Goal: Task Accomplishment & Management: Manage account settings

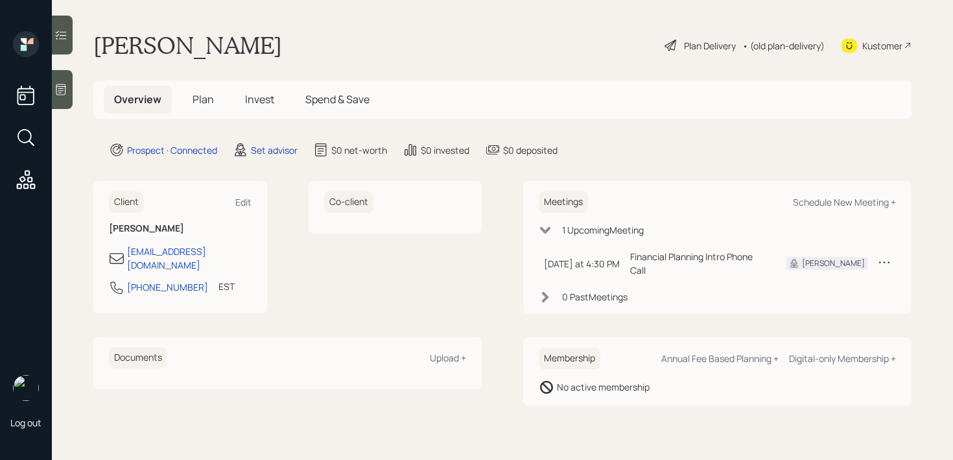
click at [62, 93] on icon at bounding box center [60, 89] width 13 height 13
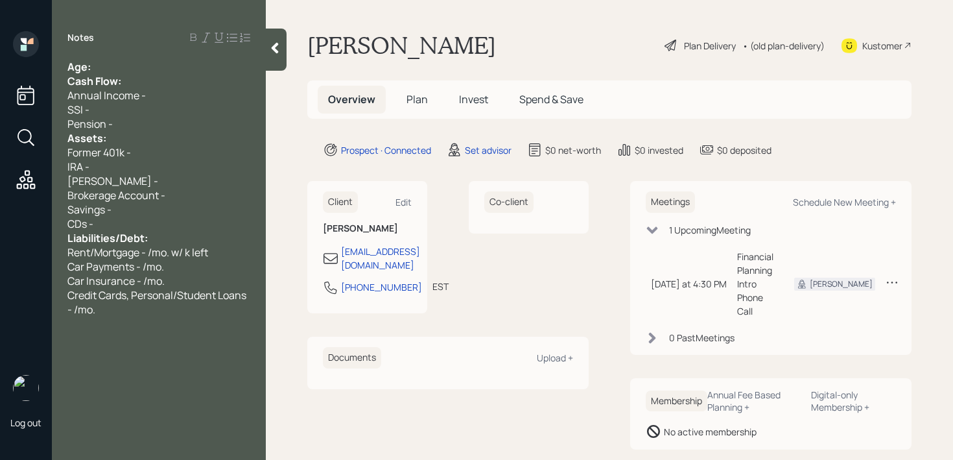
click at [108, 55] on div "Notes Age: Cash Flow: Annual Income - SSI - Pension - Assets: Former 401k - IRA…" at bounding box center [159, 237] width 214 height 413
click at [108, 62] on div "Age:" at bounding box center [158, 67] width 183 height 14
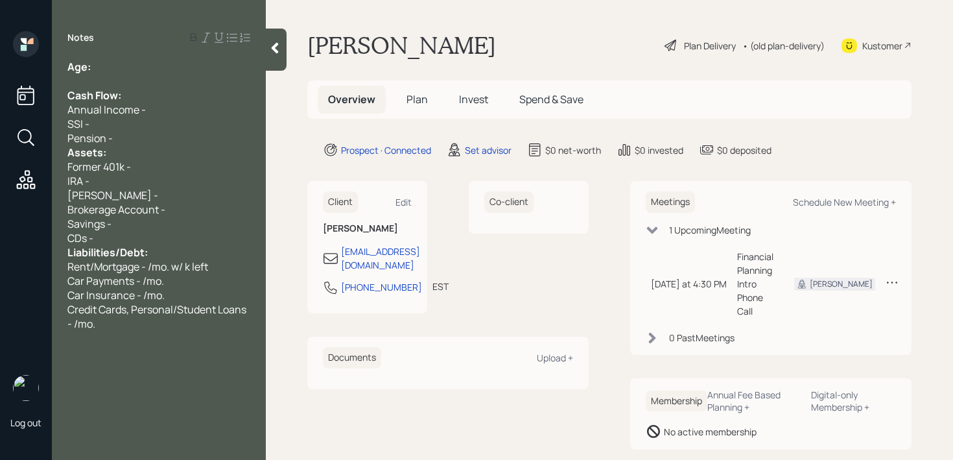
click at [139, 142] on div "Pension -" at bounding box center [158, 138] width 183 height 14
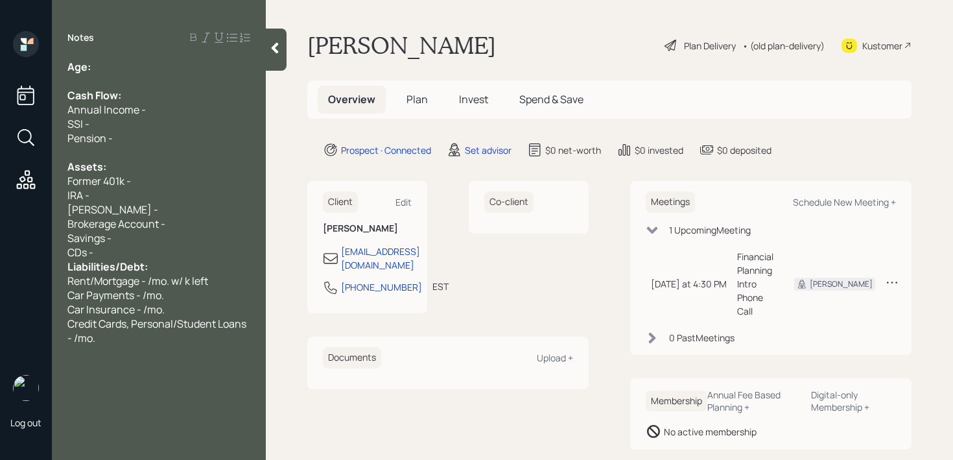
click at [143, 254] on div "CDs -" at bounding box center [158, 252] width 183 height 14
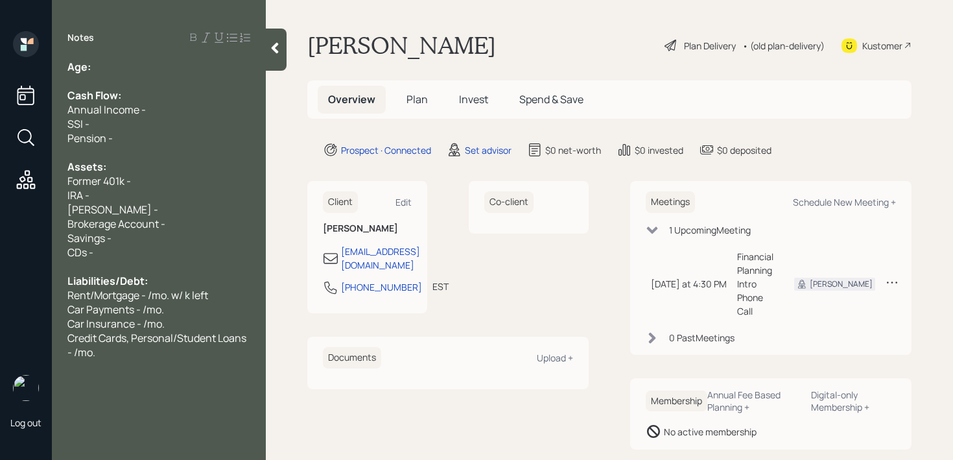
click at [151, 150] on div at bounding box center [158, 152] width 183 height 14
click at [142, 55] on div "Notes Age: Cash Flow: Annual Income - SSI - Pension - Assets: Former 401k - IRA…" at bounding box center [159, 237] width 214 height 413
click at [142, 68] on div "Age:" at bounding box center [158, 67] width 183 height 14
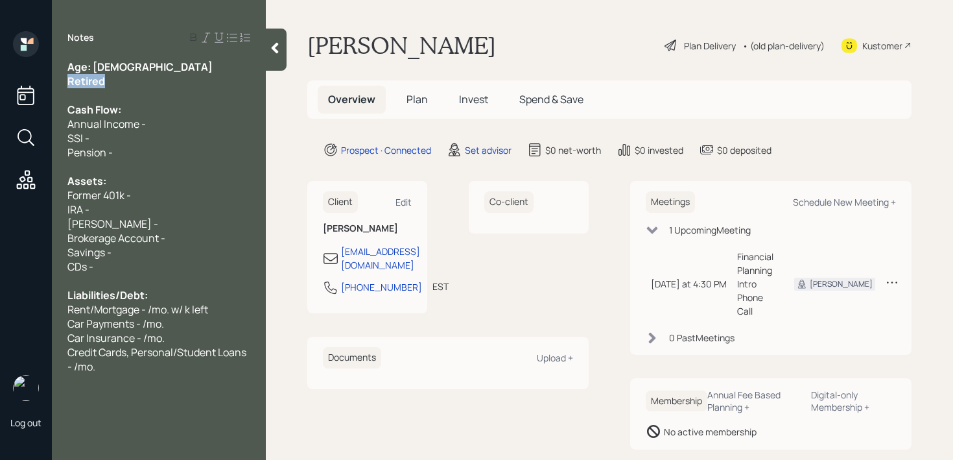
drag, startPoint x: 121, startPoint y: 84, endPoint x: 58, endPoint y: 84, distance: 62.2
click at [59, 84] on div "Age: [DEMOGRAPHIC_DATA] Retired Cash Flow: Annual Income - SSI - Pension - Asse…" at bounding box center [159, 217] width 214 height 314
click at [106, 67] on div "Age: [DEMOGRAPHIC_DATA]" at bounding box center [158, 67] width 183 height 14
drag, startPoint x: 107, startPoint y: 67, endPoint x: 93, endPoint y: 65, distance: 14.3
click at [93, 65] on div "Age: [DEMOGRAPHIC_DATA]" at bounding box center [158, 67] width 183 height 14
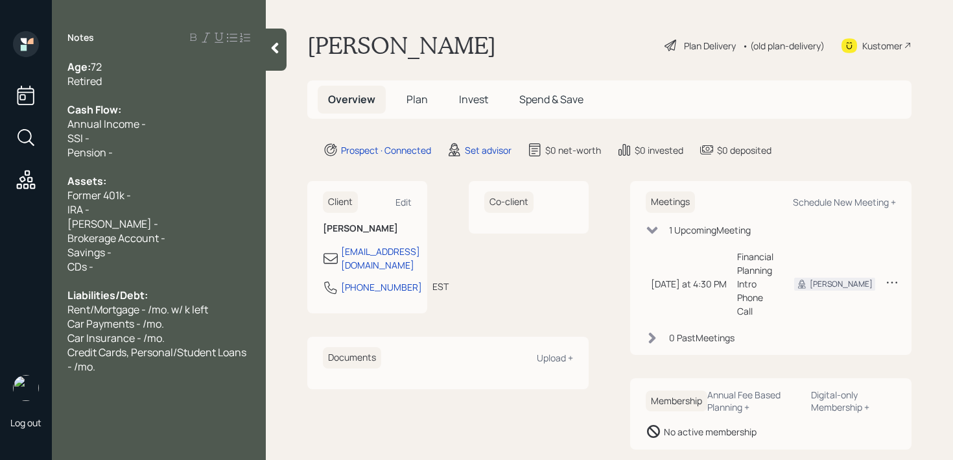
click at [128, 209] on div "IRA -" at bounding box center [158, 209] width 183 height 14
click at [177, 238] on div "Brokerage Account -" at bounding box center [158, 238] width 183 height 14
click at [188, 242] on span "Brokerage Account - 100k" at bounding box center [128, 238] width 122 height 14
click at [190, 251] on div "Savings -" at bounding box center [158, 252] width 183 height 14
drag, startPoint x: 196, startPoint y: 243, endPoint x: 67, endPoint y: 239, distance: 129.1
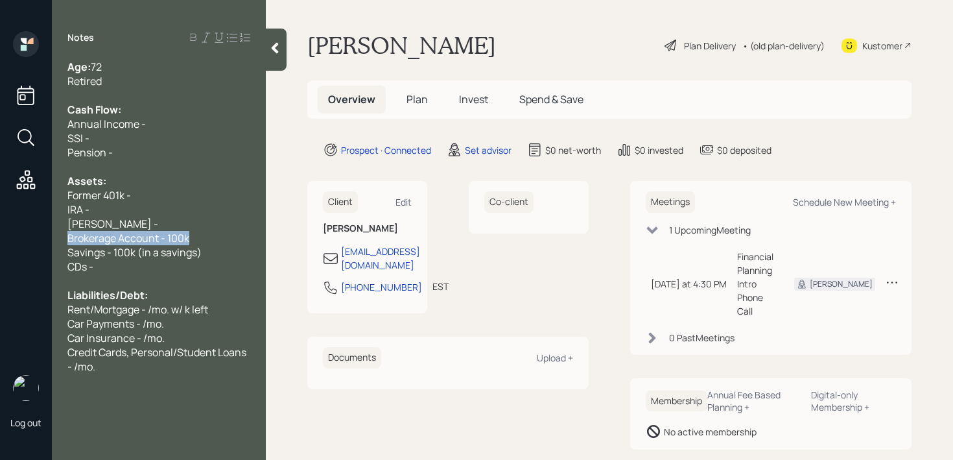
click at [67, 239] on div "Brokerage Account - 100k" at bounding box center [158, 238] width 183 height 14
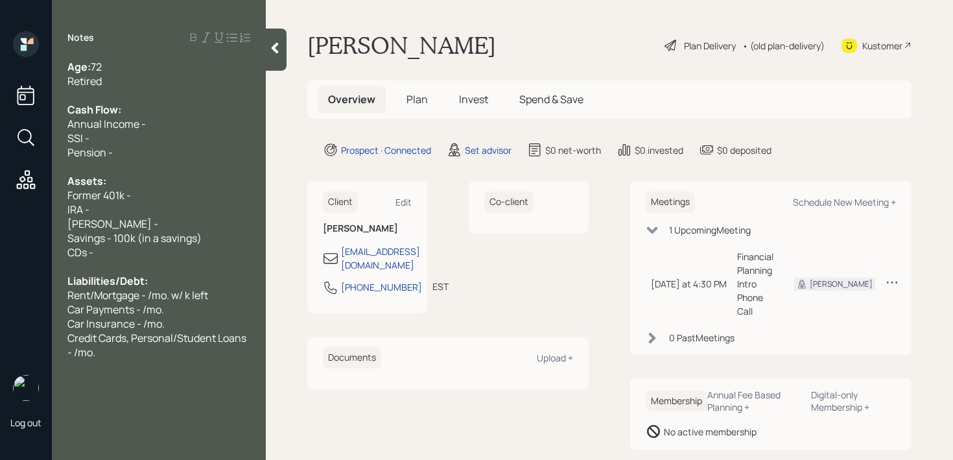
click at [119, 213] on div "IRA -" at bounding box center [158, 209] width 183 height 14
click at [119, 212] on div "IRA -" at bounding box center [158, 209] width 183 height 14
click at [119, 222] on div "[PERSON_NAME] -" at bounding box center [158, 223] width 183 height 14
click at [130, 209] on div "IRA -" at bounding box center [158, 209] width 183 height 14
click at [137, 150] on div "Pension -" at bounding box center [158, 152] width 183 height 14
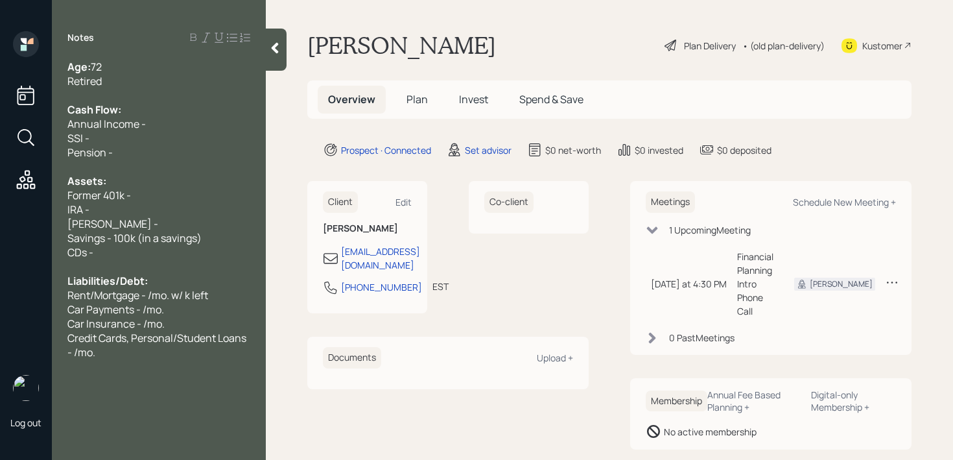
click at [138, 145] on div "Pension -" at bounding box center [158, 152] width 183 height 14
click at [134, 130] on span "Annual Income -" at bounding box center [106, 124] width 78 height 14
click at [136, 135] on div "SSI -" at bounding box center [158, 138] width 183 height 14
click at [169, 169] on div at bounding box center [158, 166] width 183 height 14
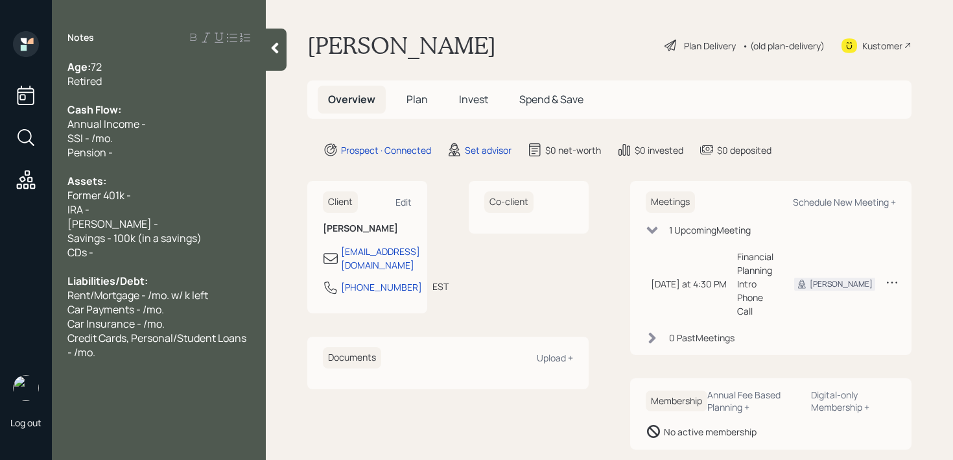
click at [174, 154] on div "Pension -" at bounding box center [158, 152] width 183 height 14
click at [174, 153] on div "Pension - /mo." at bounding box center [158, 152] width 183 height 14
drag, startPoint x: 174, startPoint y: 153, endPoint x: 50, endPoint y: 150, distance: 123.8
click at [50, 150] on div "Log out Notes Age: [DEMOGRAPHIC_DATA] Retired Cash Flow: Annual Income - SSI - …" at bounding box center [476, 230] width 953 height 460
click at [99, 141] on span "SSI - /mo." at bounding box center [89, 138] width 45 height 14
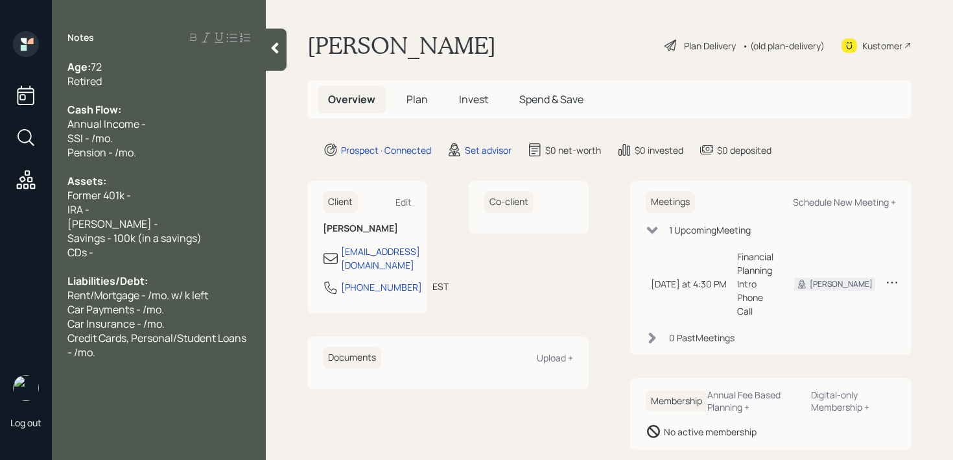
click at [124, 141] on div "SSI - /mo." at bounding box center [158, 138] width 183 height 14
click at [178, 141] on div "SSI - /mo." at bounding box center [158, 138] width 183 height 14
click at [178, 142] on div "SSI - /mo." at bounding box center [158, 138] width 183 height 14
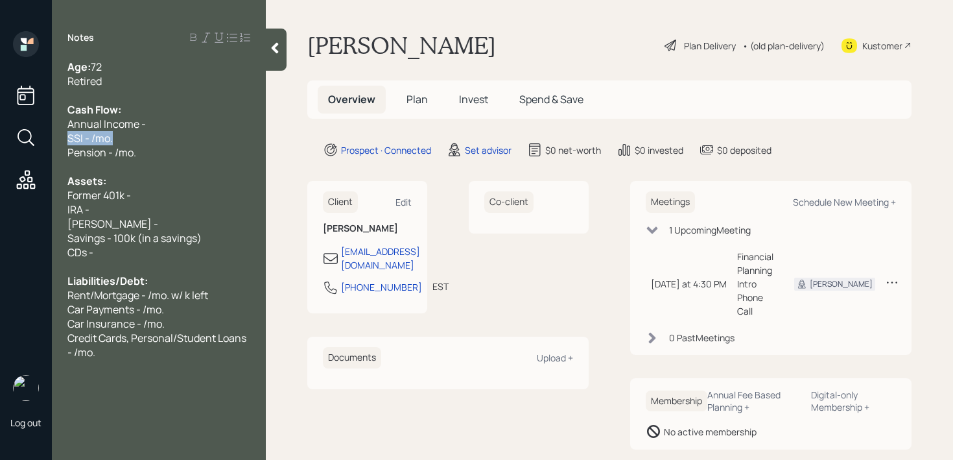
click at [178, 143] on div "SSI - /mo." at bounding box center [158, 138] width 183 height 14
click at [110, 143] on span "SSI - /mo." at bounding box center [89, 138] width 45 height 14
click at [135, 157] on span "Pension - /mo." at bounding box center [101, 152] width 69 height 14
drag, startPoint x: 137, startPoint y: 157, endPoint x: 48, endPoint y: 154, distance: 89.5
click at [48, 154] on div "Log out Notes Age: [DEMOGRAPHIC_DATA] Retired Cash Flow: Annual Income - SSI - …" at bounding box center [476, 230] width 953 height 460
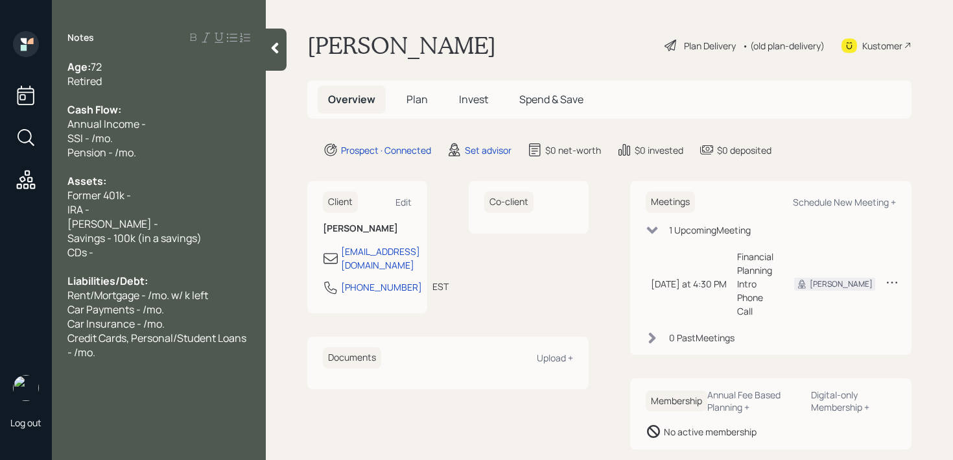
click at [89, 154] on span "Pension - /mo." at bounding box center [101, 152] width 69 height 14
click at [88, 144] on span "SSI - /mo." at bounding box center [89, 138] width 45 height 14
click at [92, 144] on span "SSI - /mo." at bounding box center [89, 138] width 45 height 14
click at [128, 229] on div "[PERSON_NAME] -" at bounding box center [158, 223] width 183 height 14
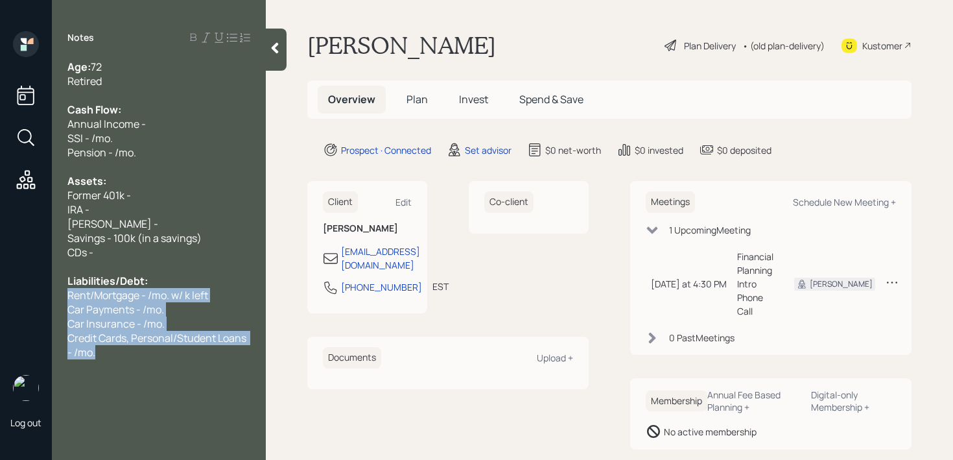
drag, startPoint x: 111, startPoint y: 356, endPoint x: 62, endPoint y: 298, distance: 75.9
click at [62, 298] on div "Age: [DEMOGRAPHIC_DATA] Retired Cash Flow: Annual Income - SSI - /mo. Pension -…" at bounding box center [159, 209] width 214 height 299
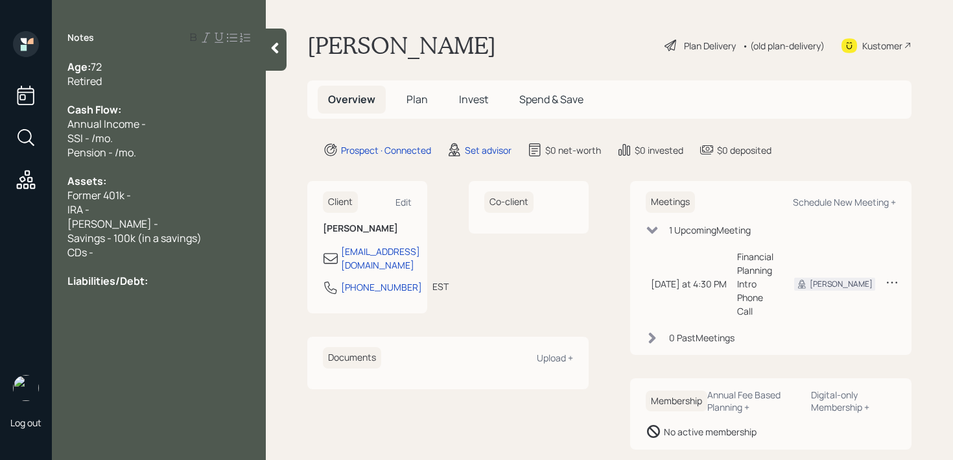
click at [101, 258] on div "CDs -" at bounding box center [158, 252] width 183 height 14
drag, startPoint x: 119, startPoint y: 253, endPoint x: 85, endPoint y: 244, distance: 35.5
click at [85, 244] on div "Age: [DEMOGRAPHIC_DATA] Retired Cash Flow: Annual Income - SSI - /mo. Pension -…" at bounding box center [158, 174] width 183 height 228
click at [85, 244] on span "Savings - 100k (in a savings)" at bounding box center [134, 238] width 134 height 14
drag, startPoint x: 117, startPoint y: 219, endPoint x: 65, endPoint y: 194, distance: 57.4
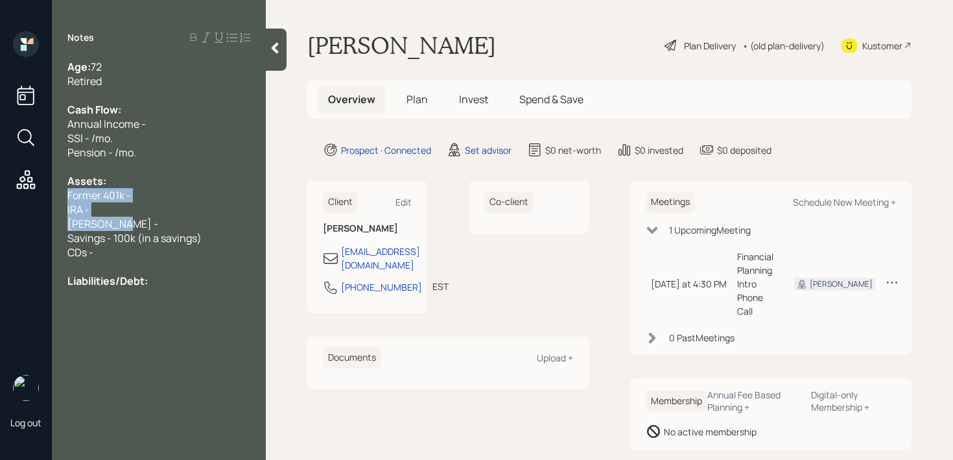
click at [65, 194] on div "Age: [DEMOGRAPHIC_DATA] Retired Cash Flow: Annual Income - SSI - /mo. Pension -…" at bounding box center [159, 174] width 214 height 228
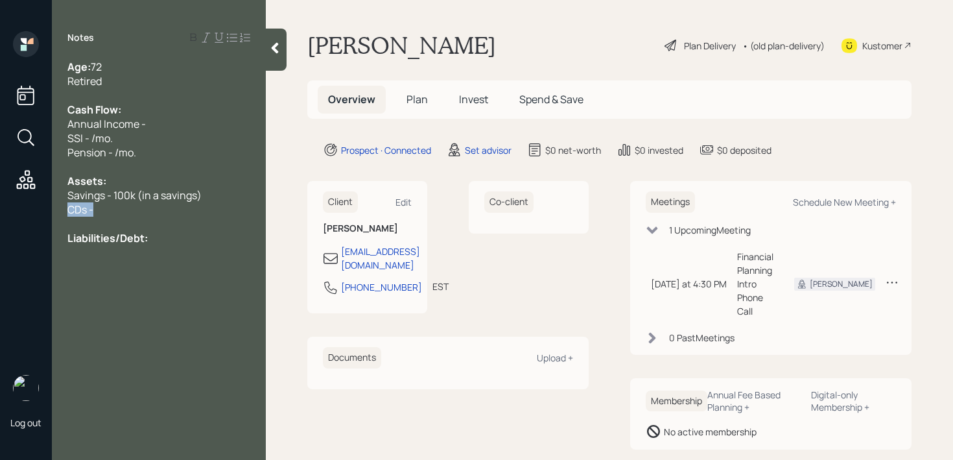
drag, startPoint x: 106, startPoint y: 213, endPoint x: 7, endPoint y: 213, distance: 98.5
click at [19, 213] on div "Log out Notes Age: [DEMOGRAPHIC_DATA] Retired Cash Flow: Annual Income - SSI - …" at bounding box center [476, 230] width 953 height 460
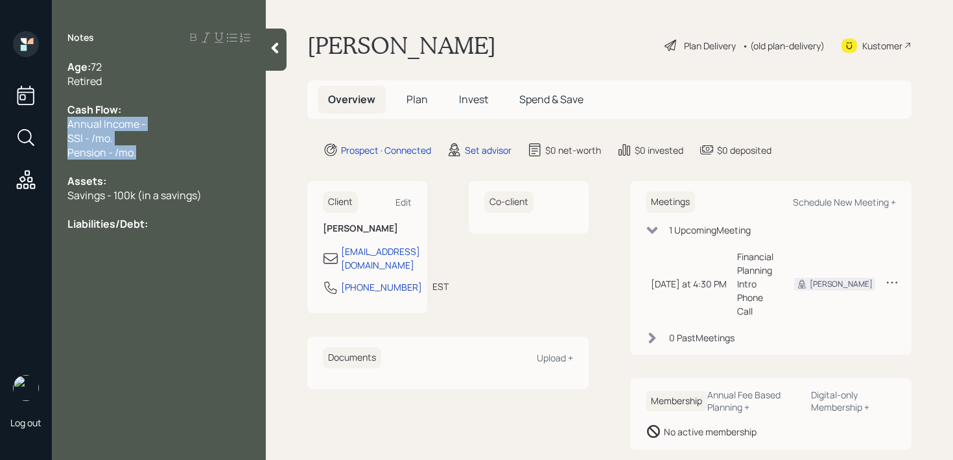
drag, startPoint x: 146, startPoint y: 160, endPoint x: 52, endPoint y: 124, distance: 100.5
click at [52, 124] on div "Age: [DEMOGRAPHIC_DATA] Retired Cash Flow: Annual Income - SSI - /mo. Pension -…" at bounding box center [159, 145] width 214 height 171
click at [106, 128] on span "Annual Income -" at bounding box center [106, 124] width 78 height 14
click at [109, 130] on span "Annual Income -" at bounding box center [106, 124] width 78 height 14
click at [206, 196] on div "Savings - 100k (in a savings)" at bounding box center [158, 195] width 183 height 14
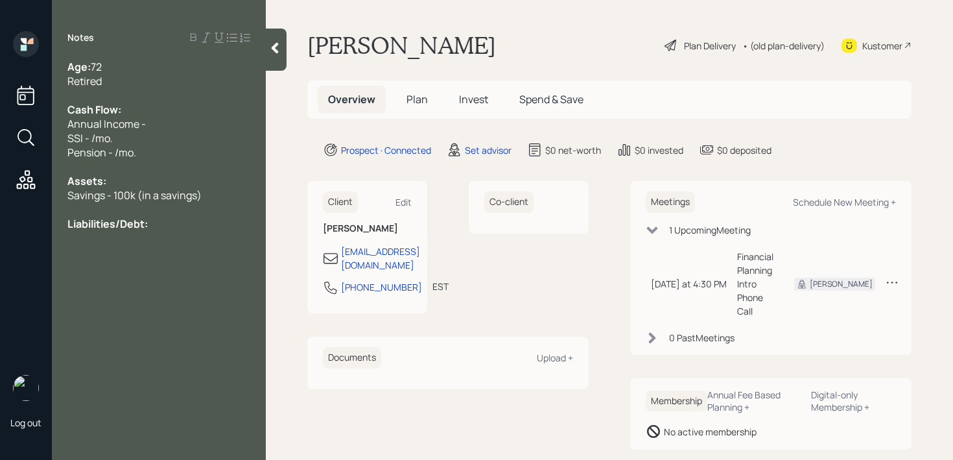
click at [219, 196] on div "Savings - 100k (in a savings)" at bounding box center [158, 195] width 183 height 14
click at [209, 197] on div "Savings - 100k (in a savings)" at bounding box center [158, 195] width 183 height 14
drag, startPoint x: 212, startPoint y: 197, endPoint x: 32, endPoint y: 197, distance: 180.2
click at [32, 197] on div "Log out Notes Age: [DEMOGRAPHIC_DATA] Retired Cash Flow: Annual Income - SSI - …" at bounding box center [476, 230] width 953 height 460
click at [112, 197] on span "Savings - 100k (in a savings)" at bounding box center [134, 195] width 134 height 14
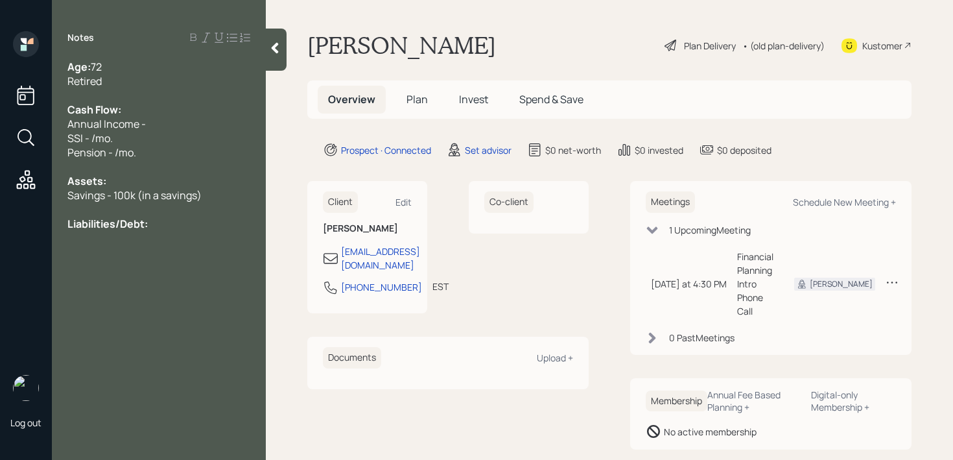
click at [187, 200] on span "Savings - 100k (in a savings)" at bounding box center [134, 195] width 134 height 14
click at [181, 209] on div at bounding box center [158, 209] width 183 height 14
click at [182, 231] on div "Notes Age: [DEMOGRAPHIC_DATA] Retired Cash Flow: Annual Income - SSI - /mo. Pen…" at bounding box center [159, 237] width 214 height 413
click at [176, 225] on div "Liabilities/Debt:" at bounding box center [158, 223] width 183 height 14
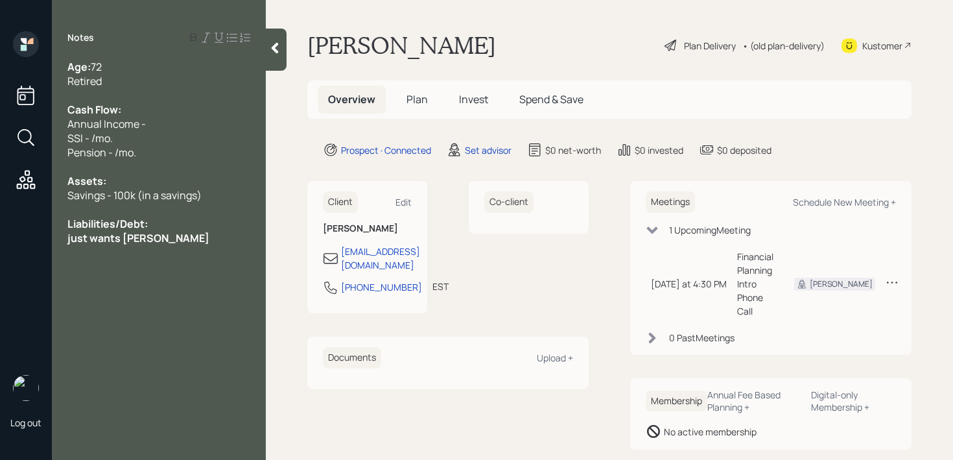
click at [144, 237] on span "just wants [PERSON_NAME]" at bounding box center [138, 238] width 142 height 14
click at [141, 237] on span "just wants [PERSON_NAME] annuity" at bounding box center [158, 238] width 182 height 14
click at [175, 243] on span "just wants an annuity" at bounding box center [121, 238] width 108 height 14
drag, startPoint x: 222, startPoint y: 242, endPoint x: 54, endPoint y: 242, distance: 167.2
click at [54, 242] on div "Age: [DEMOGRAPHIC_DATA] Retired Cash Flow: Annual Income - SSI - /mo. Pension -…" at bounding box center [159, 152] width 214 height 185
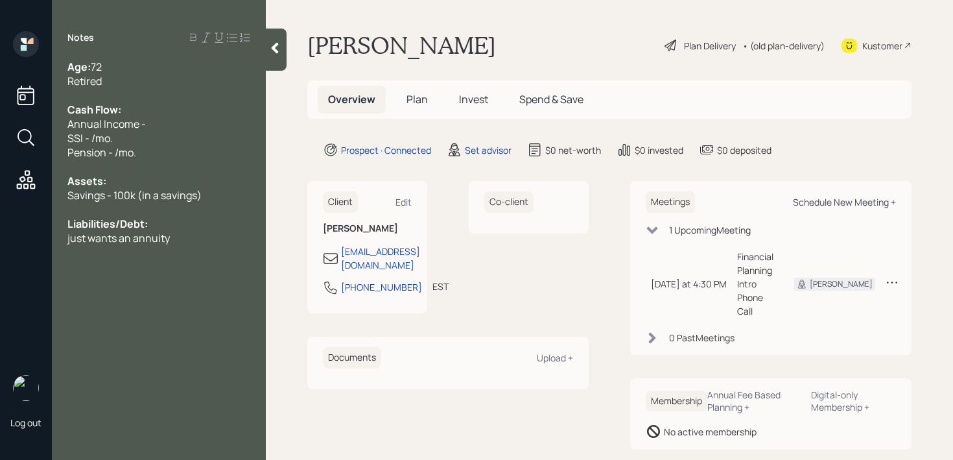
click at [863, 207] on div "Schedule New Meeting +" at bounding box center [844, 202] width 103 height 12
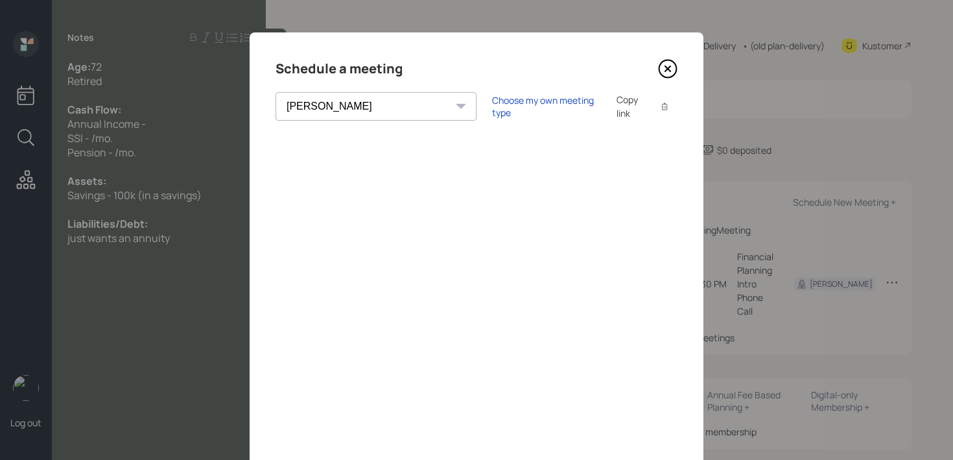
click at [330, 110] on select "[PERSON_NAME] [PERSON_NAME] [PERSON_NAME] [PERSON_NAME] [PERSON_NAME] [PERSON_N…" at bounding box center [375, 106] width 201 height 29
click at [275, 92] on select "[PERSON_NAME] [PERSON_NAME] [PERSON_NAME] [PERSON_NAME] [PERSON_NAME] [PERSON_N…" at bounding box center [375, 106] width 201 height 29
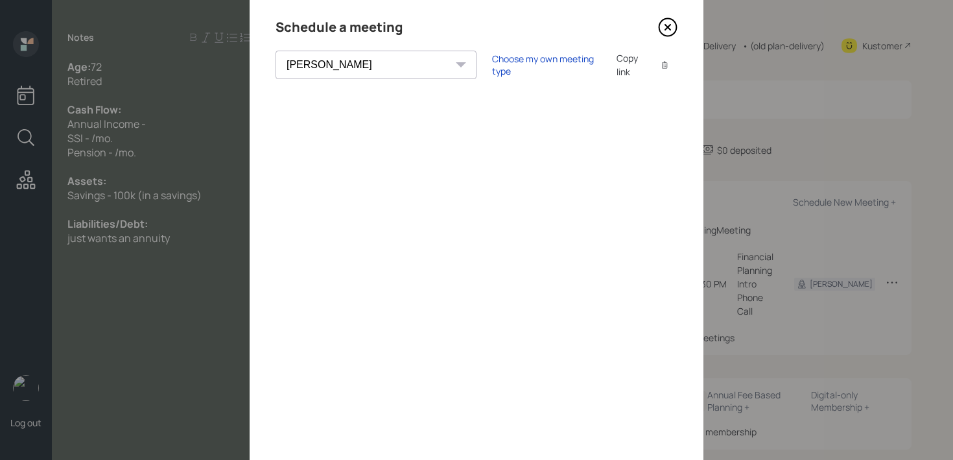
click at [357, 73] on select "[PERSON_NAME] [PERSON_NAME] [PERSON_NAME] [PERSON_NAME] [PERSON_NAME] [PERSON_N…" at bounding box center [375, 65] width 201 height 29
click at [275, 51] on select "[PERSON_NAME] [PERSON_NAME] [PERSON_NAME] [PERSON_NAME] [PERSON_NAME] [PERSON_N…" at bounding box center [375, 65] width 201 height 29
click at [330, 62] on select "[PERSON_NAME] [PERSON_NAME] [PERSON_NAME] [PERSON_NAME] [PERSON_NAME] [PERSON_N…" at bounding box center [375, 65] width 201 height 29
select select "round-[PERSON_NAME]"
click at [275, 51] on select "[PERSON_NAME] [PERSON_NAME] [PERSON_NAME] [PERSON_NAME] [PERSON_NAME] [PERSON_N…" at bounding box center [375, 65] width 201 height 29
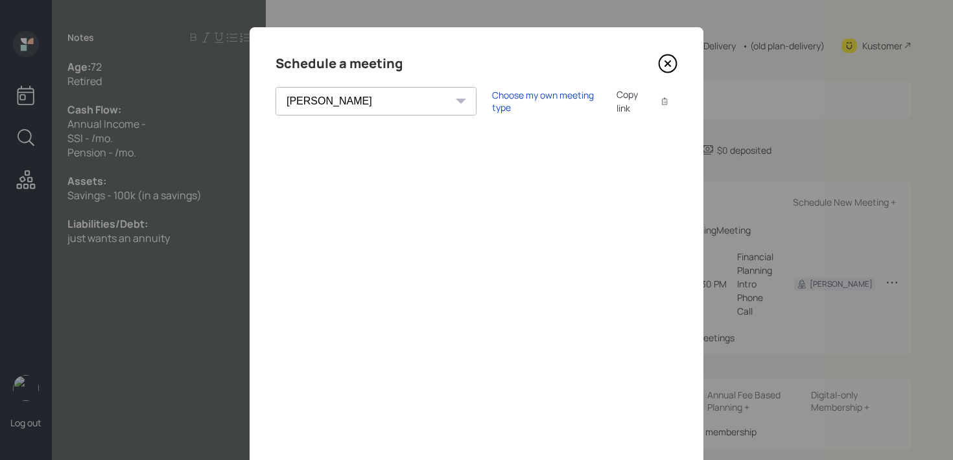
scroll to position [0, 0]
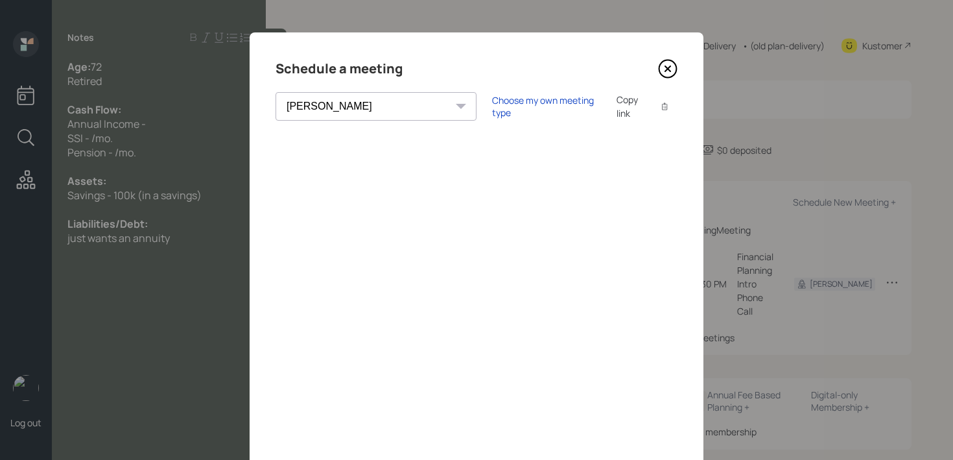
click at [667, 71] on icon at bounding box center [667, 68] width 19 height 19
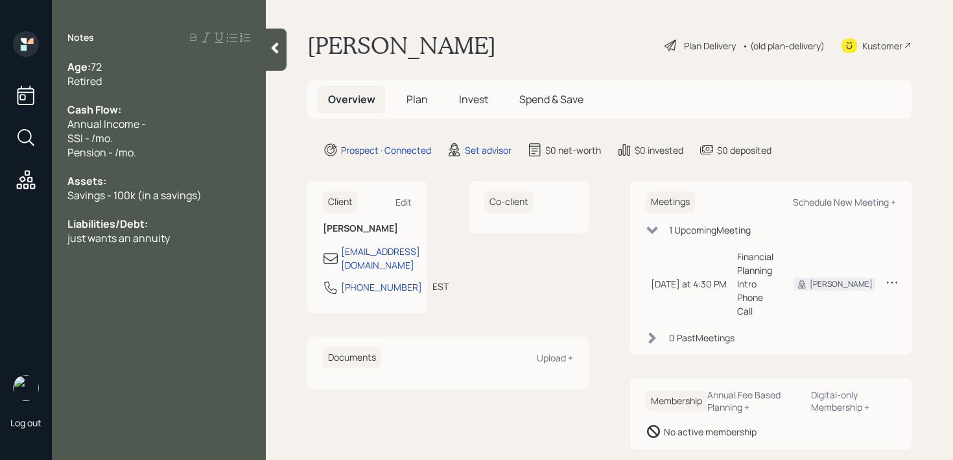
click at [191, 248] on div "Notes Age: [DEMOGRAPHIC_DATA] Retired Cash Flow: Annual Income - SSI - /mo. Pen…" at bounding box center [159, 237] width 214 height 413
click at [194, 238] on div "just wants an annuity" at bounding box center [158, 238] width 183 height 14
drag, startPoint x: 194, startPoint y: 238, endPoint x: 58, endPoint y: 238, distance: 136.8
click at [58, 238] on div "Age: [DEMOGRAPHIC_DATA] Retired Cash Flow: Annual Income - SSI - /mo. Pension -…" at bounding box center [159, 152] width 214 height 185
click at [193, 232] on div "just wants an annuity" at bounding box center [158, 238] width 183 height 14
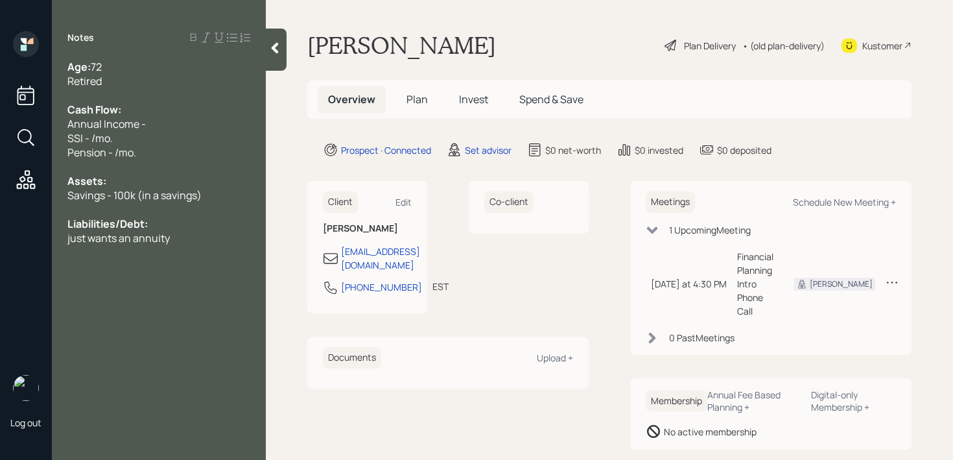
drag, startPoint x: 194, startPoint y: 233, endPoint x: 183, endPoint y: 233, distance: 11.0
click at [183, 233] on div "just wants an annuity" at bounding box center [158, 238] width 183 height 14
drag, startPoint x: 148, startPoint y: 240, endPoint x: 0, endPoint y: 240, distance: 148.4
click at [0, 240] on div "Log out Notes Age: [DEMOGRAPHIC_DATA] Retired Cash Flow: Annual Income - SSI - …" at bounding box center [476, 230] width 953 height 460
click at [194, 227] on div "Liabilities/Debt:" at bounding box center [158, 223] width 183 height 14
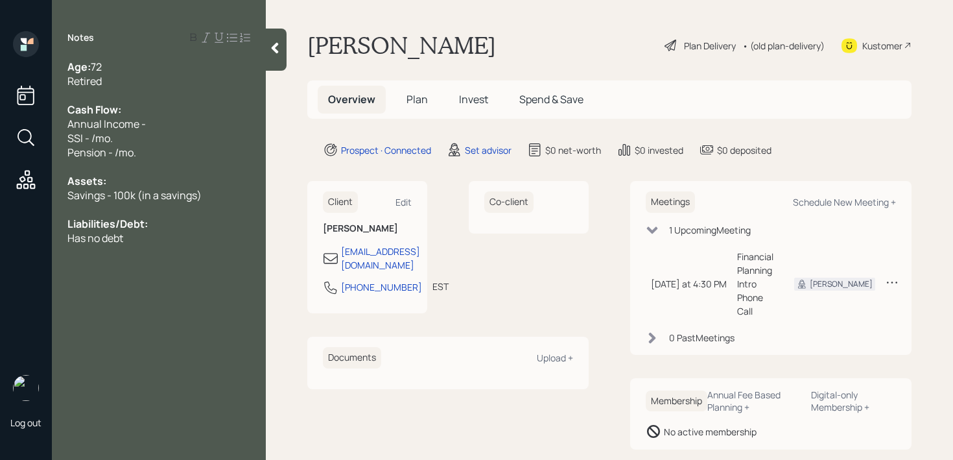
click at [194, 238] on div "Has no debt" at bounding box center [158, 238] width 183 height 14
click at [240, 268] on div "Only pays property taxes and for basics (utilities, groceries, etc.)" at bounding box center [158, 259] width 183 height 29
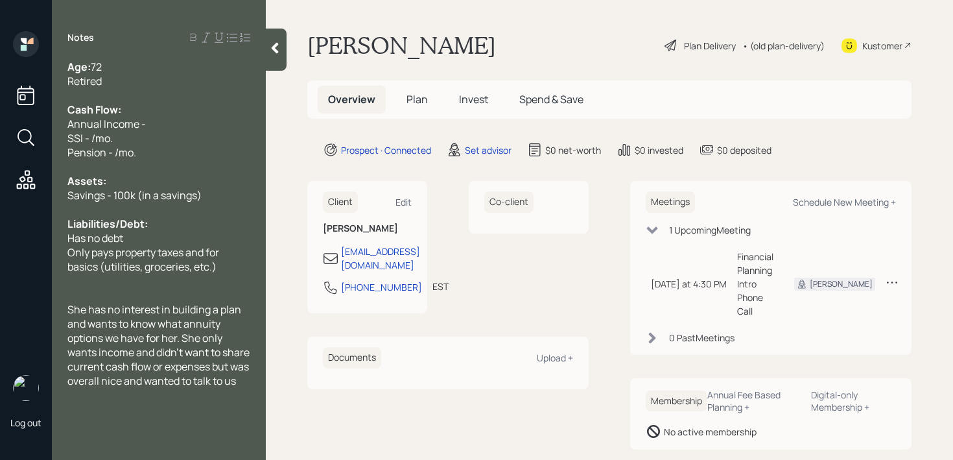
click at [115, 95] on div at bounding box center [158, 95] width 183 height 14
click at [111, 388] on div "She has no interest in building a plan and wants to know what annuity options w…" at bounding box center [158, 345] width 183 height 86
click at [200, 384] on span "She has no interest in building a plan and wants to know what annuity options w…" at bounding box center [159, 345] width 184 height 86
click at [207, 388] on div "She has no interest in building a plan and wants to know what annuity options w…" at bounding box center [158, 345] width 183 height 86
click at [209, 191] on div "Savings - 100k (in a savings)" at bounding box center [158, 195] width 183 height 14
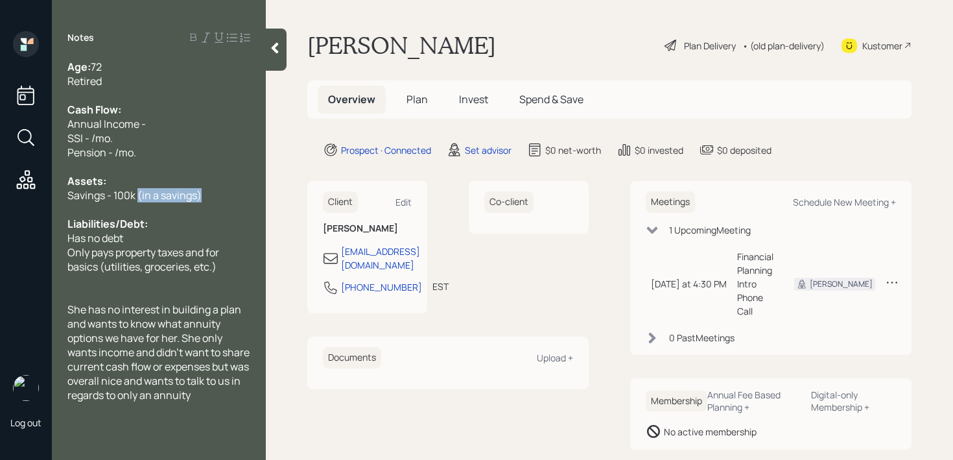
drag, startPoint x: 209, startPoint y: 191, endPoint x: 139, endPoint y: 196, distance: 69.5
click at [139, 196] on div "Savings - 100k (in a savings)" at bounding box center [158, 195] width 183 height 14
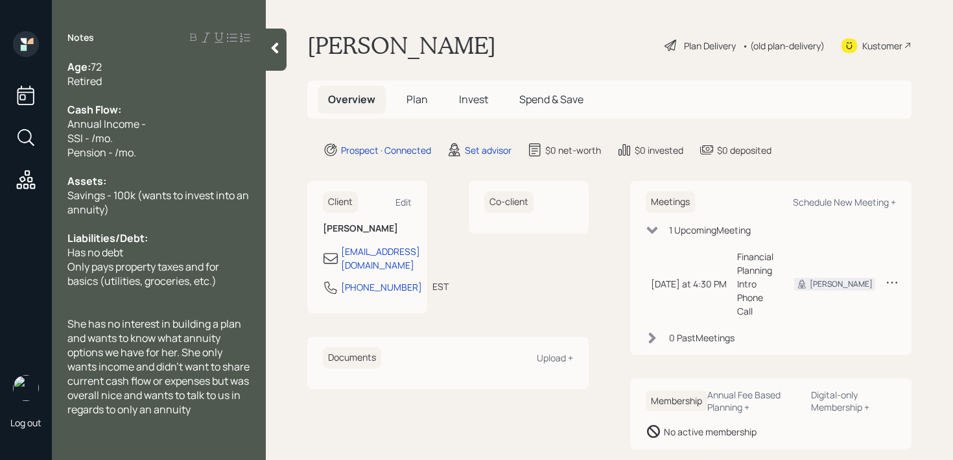
click at [226, 418] on div at bounding box center [158, 423] width 183 height 14
click at [227, 417] on div at bounding box center [158, 423] width 183 height 14
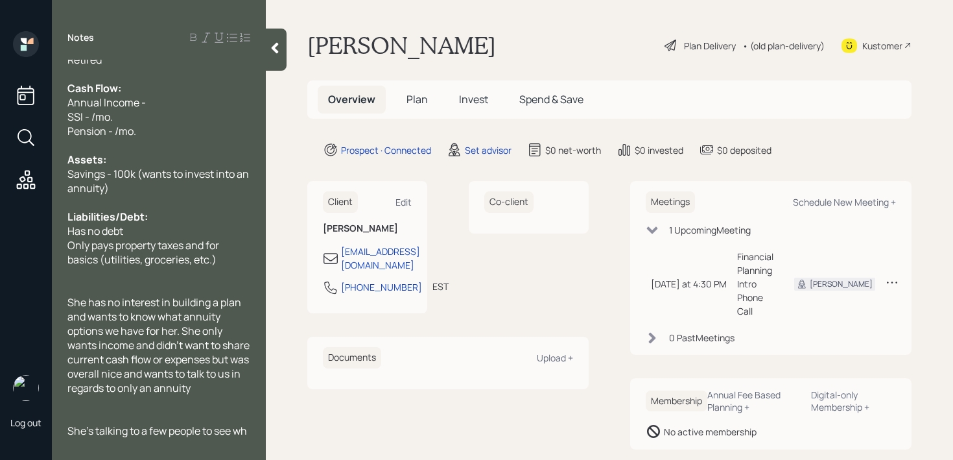
scroll to position [29, 0]
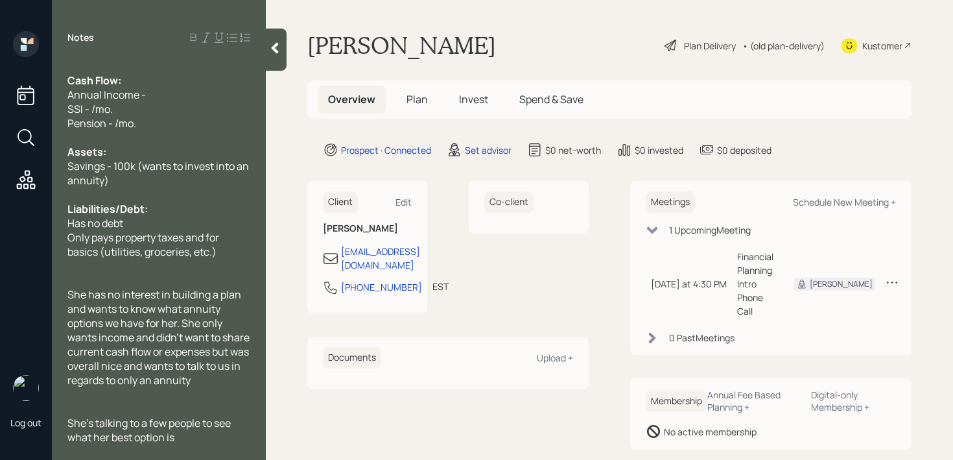
click at [275, 57] on div at bounding box center [276, 50] width 21 height 42
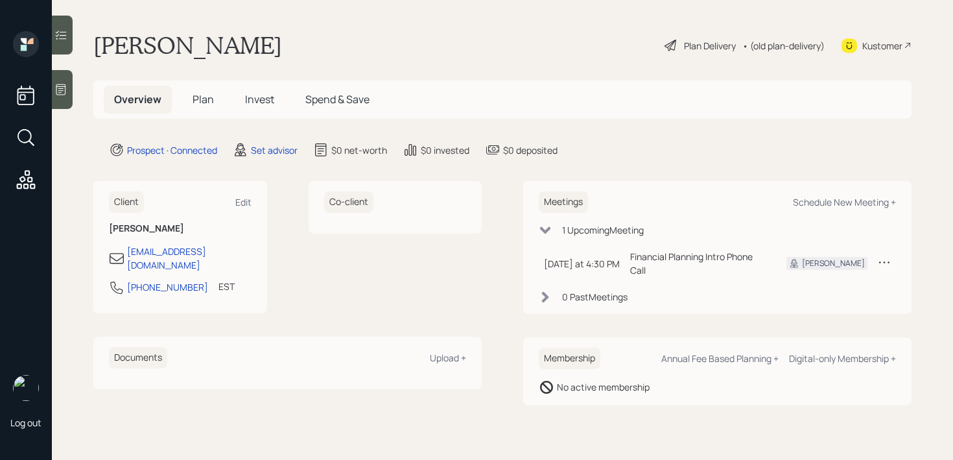
click at [67, 83] on icon at bounding box center [60, 89] width 13 height 13
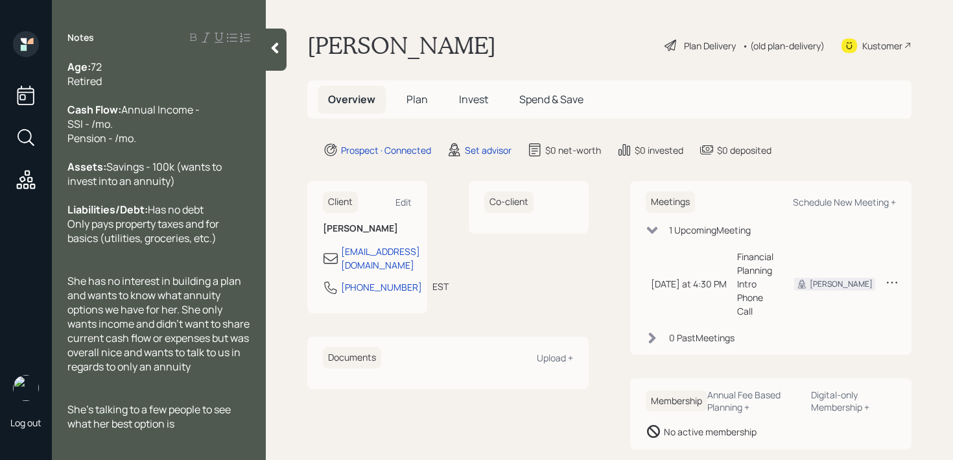
scroll to position [0, 0]
drag, startPoint x: 146, startPoint y: 156, endPoint x: 62, endPoint y: 134, distance: 87.1
click at [62, 134] on div "Age: [DEMOGRAPHIC_DATA] Retired Cash Flow: Annual Income - SSI - /mo. Pension -…" at bounding box center [159, 245] width 214 height 371
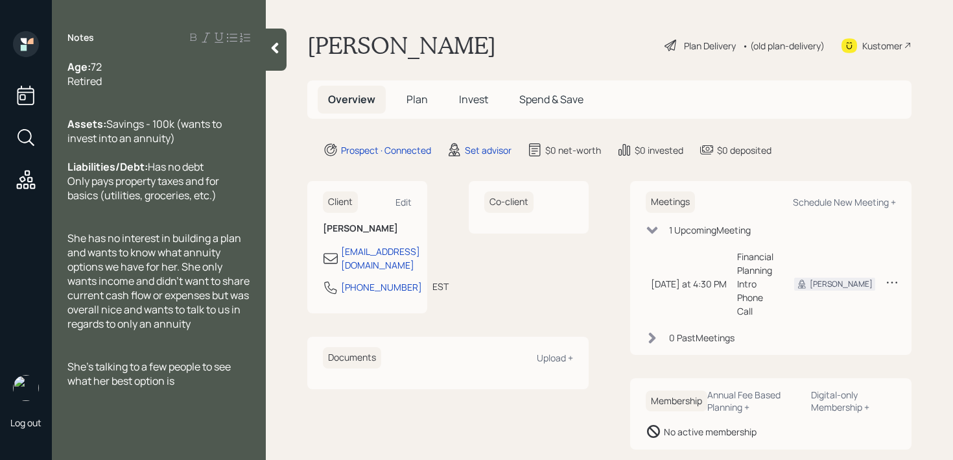
click at [231, 202] on div "Liabilities/Debt: Has no debt Only pays property taxes and for basics (utilitie…" at bounding box center [158, 180] width 183 height 43
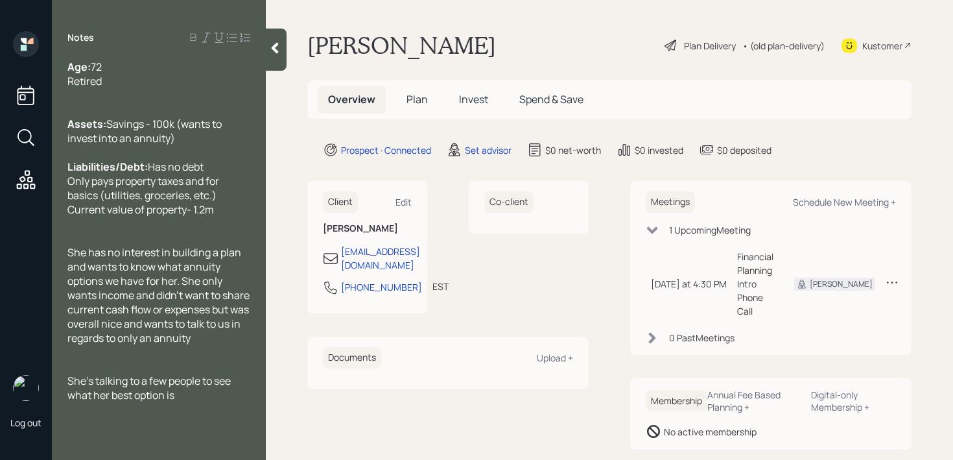
click at [187, 216] on span "Current value of property- 1.2m" at bounding box center [140, 209] width 146 height 14
drag, startPoint x: 237, startPoint y: 241, endPoint x: 37, endPoint y: 241, distance: 200.3
click at [37, 241] on div "Log out Notes Age: [DEMOGRAPHIC_DATA] Retired Assets: Savings - 100k (wants to …" at bounding box center [476, 230] width 953 height 460
copy span "Current value of property - 1.2m"
click at [134, 145] on div "Assets: Savings - 100k (wants to invest into an annuity)" at bounding box center [158, 131] width 183 height 29
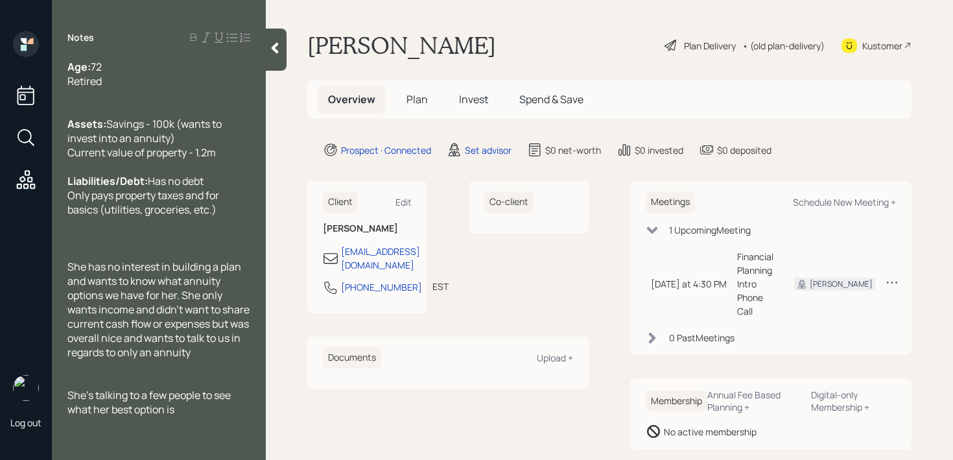
click at [157, 245] on div at bounding box center [158, 238] width 183 height 14
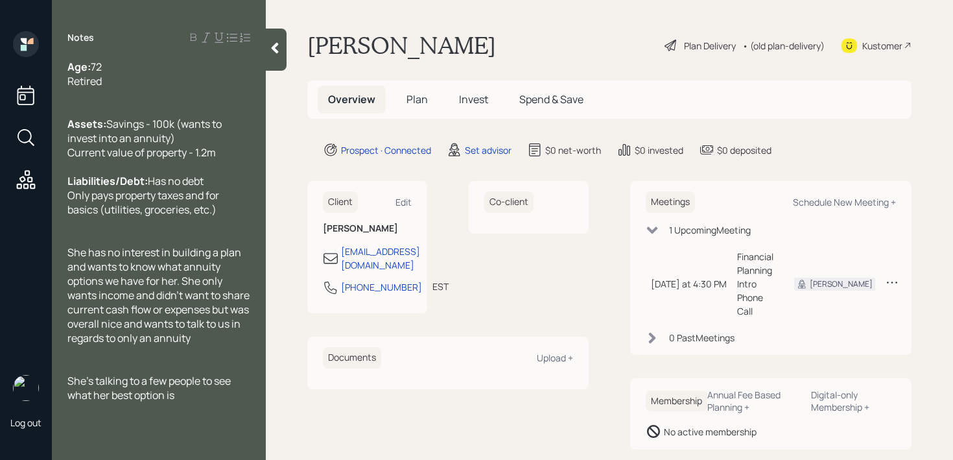
click at [279, 50] on icon at bounding box center [274, 47] width 13 height 13
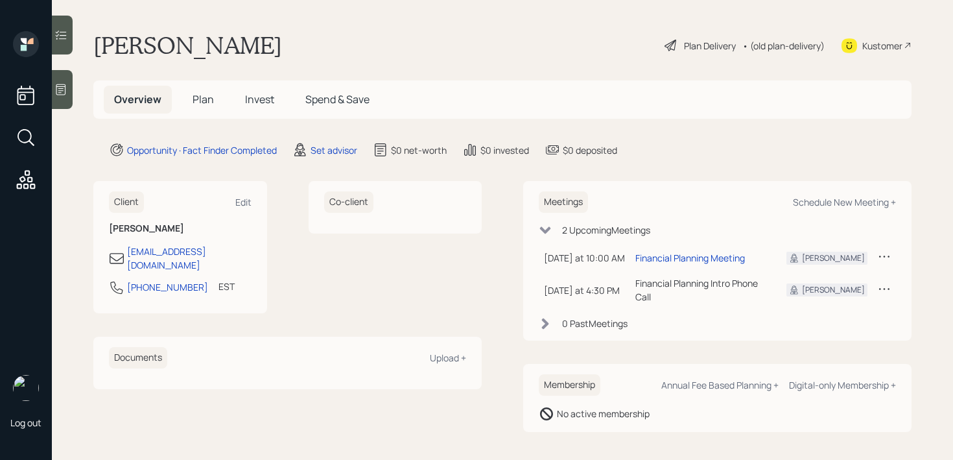
click at [72, 97] on div at bounding box center [62, 89] width 21 height 39
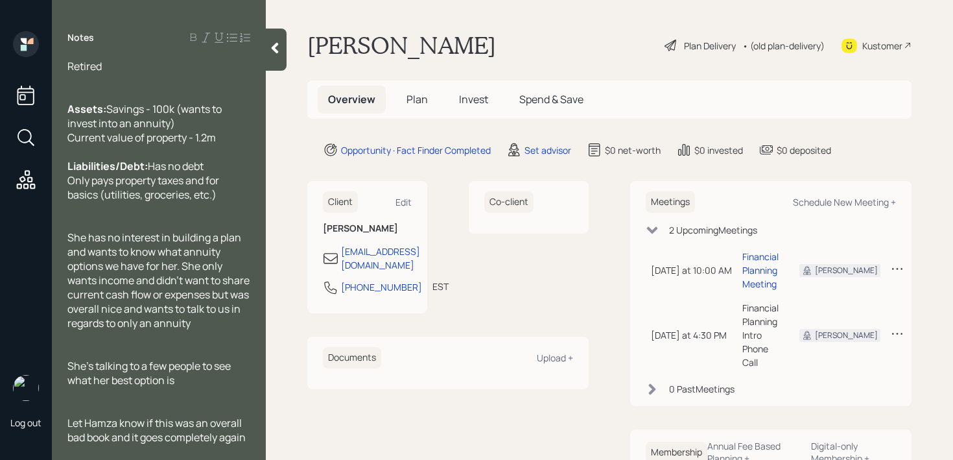
scroll to position [57, 0]
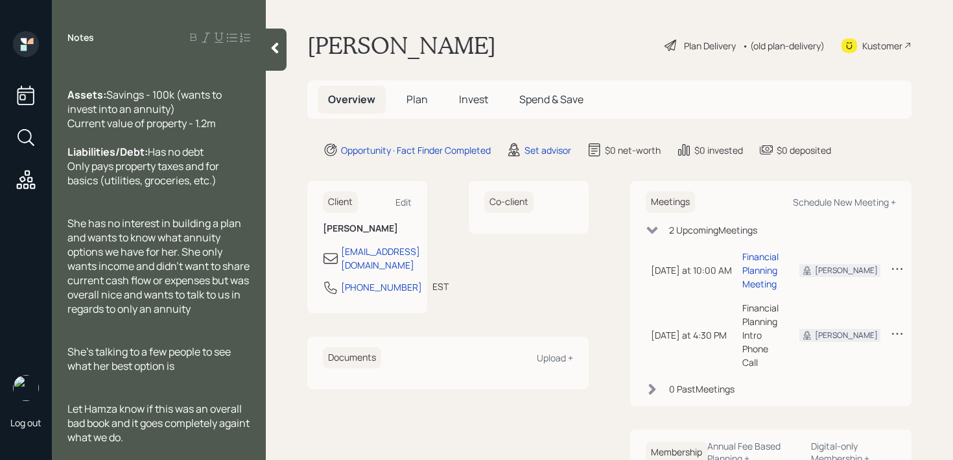
click at [93, 435] on span "Let Hamza know if this was an overall bad book and it goes completely againt wh…" at bounding box center [159, 422] width 184 height 43
click at [176, 438] on div "Let Hamza know if this was an overall bad book and it goes completely against w…" at bounding box center [158, 422] width 183 height 43
click at [161, 384] on div at bounding box center [158, 380] width 183 height 14
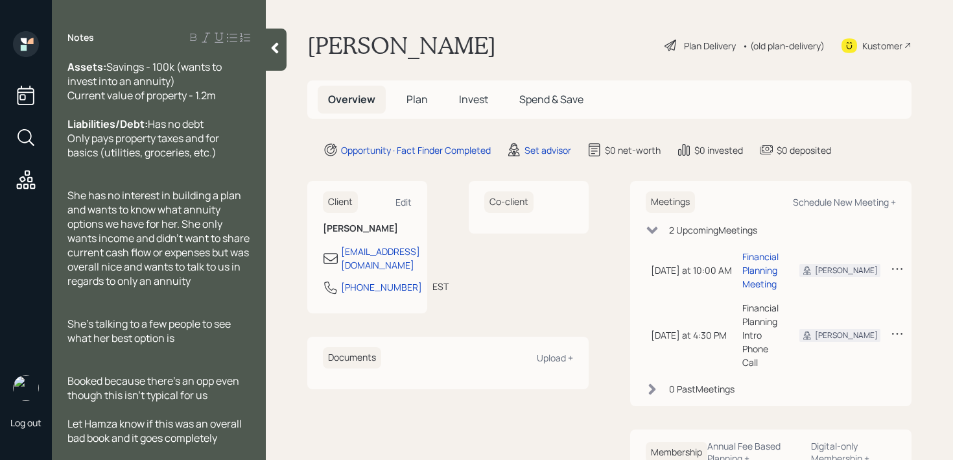
click at [217, 402] on span "Booked because there's an opp even though this isn't typical for us" at bounding box center [154, 387] width 174 height 29
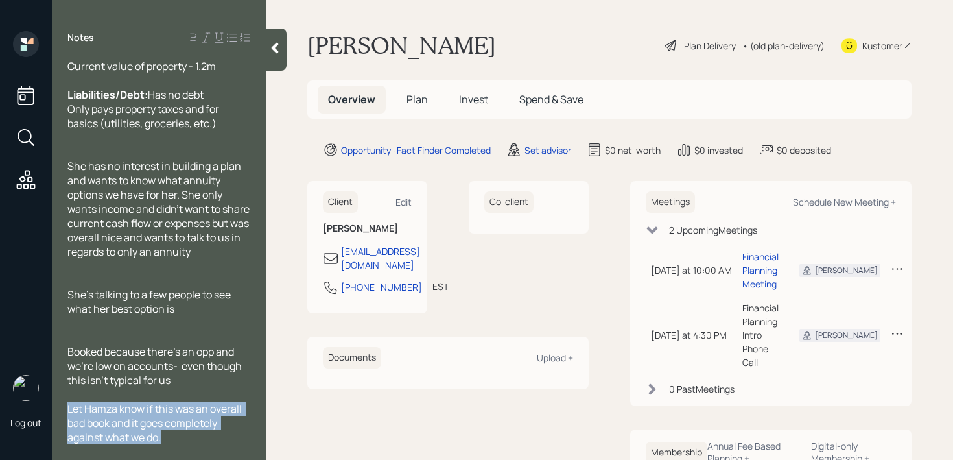
drag, startPoint x: 172, startPoint y: 436, endPoint x: 51, endPoint y: 412, distance: 123.5
click at [51, 412] on div "Log out Notes Age: [DEMOGRAPHIC_DATA] Retired Assets: Savings - 100k (wants to …" at bounding box center [476, 230] width 953 height 460
click at [167, 446] on div "Notes Age: [DEMOGRAPHIC_DATA] Retired Assets: Savings - 100k (wants to invest i…" at bounding box center [159, 230] width 214 height 460
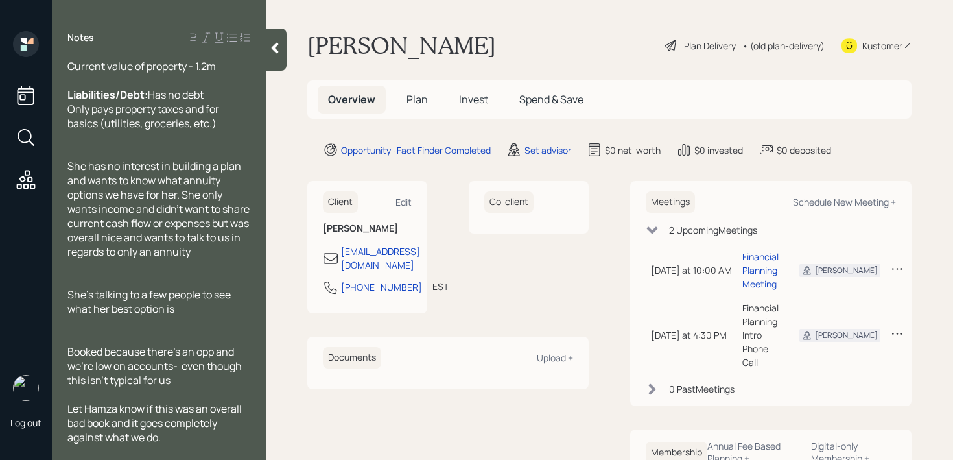
click at [169, 442] on div "Let Hamza know if this was an overall bad book and it goes completely against w…" at bounding box center [158, 422] width 183 height 43
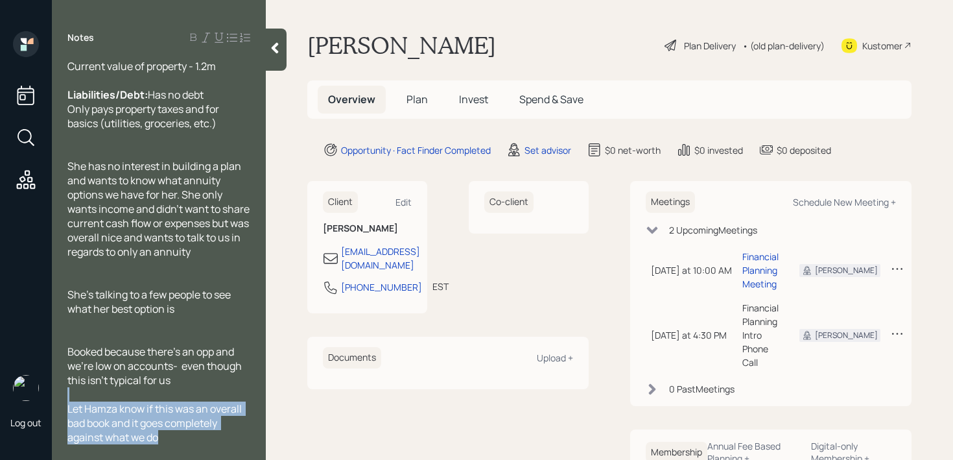
drag, startPoint x: 169, startPoint y: 442, endPoint x: 54, endPoint y: 401, distance: 122.0
click at [54, 401] on div "Age: [DEMOGRAPHIC_DATA] Retired Assets: Savings - 100k (wants to invest into an…" at bounding box center [159, 252] width 214 height 384
click at [91, 411] on span "Let Hamza know if this was an overall bad book and it goes completely against w…" at bounding box center [144, 422] width 155 height 43
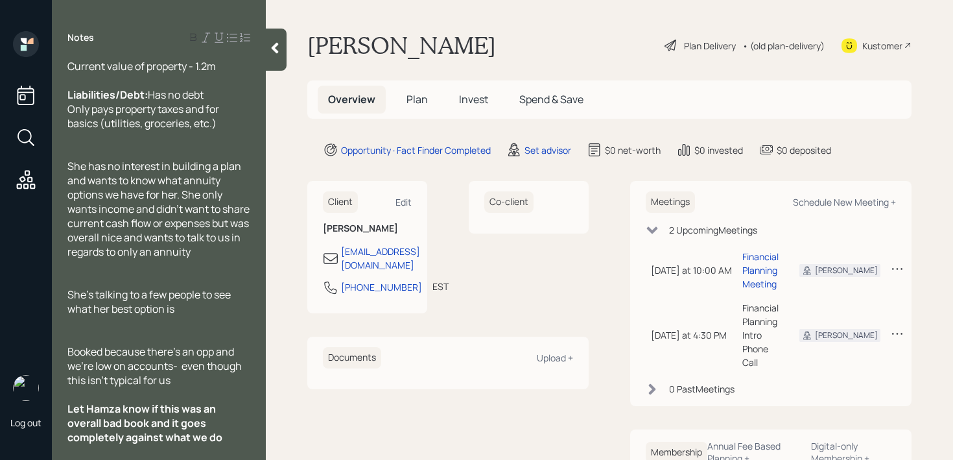
click at [200, 432] on span "Let Hamza know if this was an overall bad book and it goes completely against w…" at bounding box center [144, 422] width 155 height 43
drag, startPoint x: 194, startPoint y: 373, endPoint x: 51, endPoint y: 359, distance: 143.9
click at [51, 359] on div "Log out Notes Age: 72 Retired Assets: Savings - 100k (wants to invest into an a…" at bounding box center [476, 230] width 953 height 460
click at [87, 357] on span "Booked because there's an opp and we're low on accounts- even though this isn't…" at bounding box center [155, 365] width 176 height 43
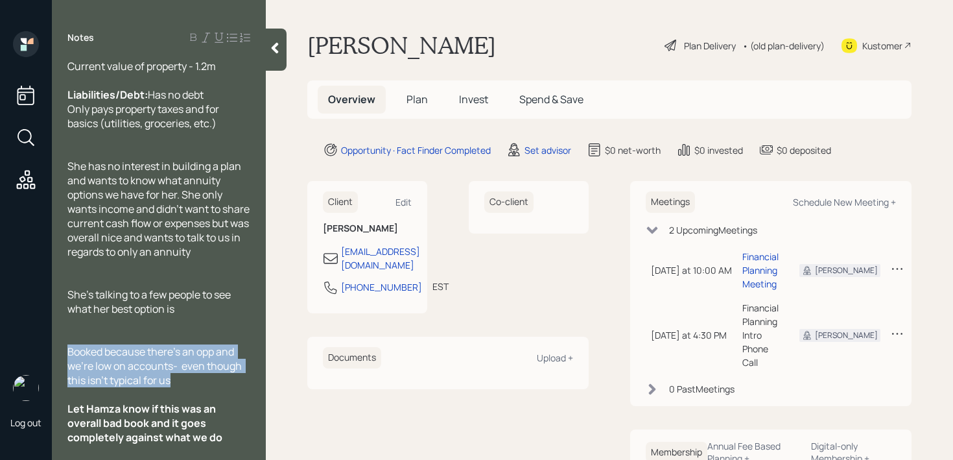
drag, startPoint x: 69, startPoint y: 353, endPoint x: 182, endPoint y: 379, distance: 116.2
click at [182, 379] on div "Booked because there's an opp and we're low on accounts- even though this isn't…" at bounding box center [158, 365] width 183 height 43
